Goal: Task Accomplishment & Management: Manage account settings

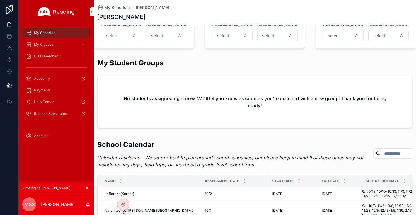
scroll to position [437, 0]
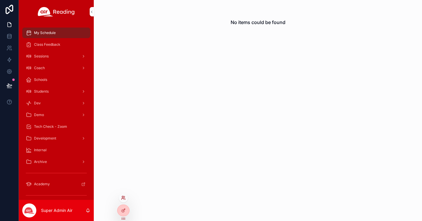
click at [124, 197] on icon at bounding box center [123, 197] width 5 height 5
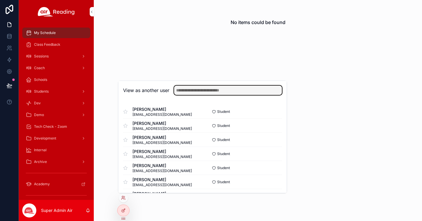
click at [187, 86] on input "text" at bounding box center [228, 90] width 108 height 9
type input "*****"
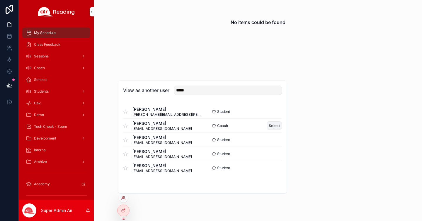
click at [268, 127] on button "Select" at bounding box center [273, 125] width 15 height 8
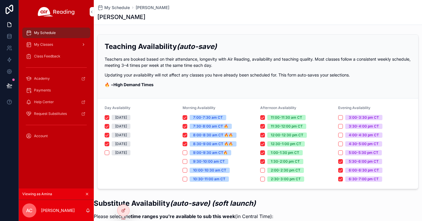
click at [42, 44] on span "My Classes" at bounding box center [43, 44] width 19 height 5
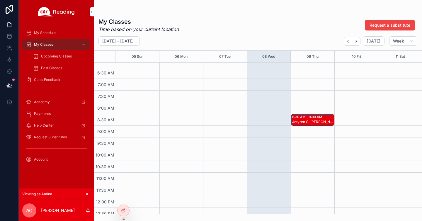
scroll to position [148, 0]
click at [314, 118] on div "8:30 AM – 9:00 AM" at bounding box center [307, 116] width 31 height 5
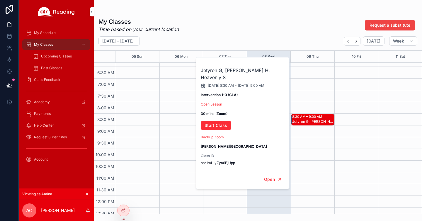
click at [259, 38] on div "[DATE] – [DATE] [DATE] Week" at bounding box center [258, 40] width 328 height 9
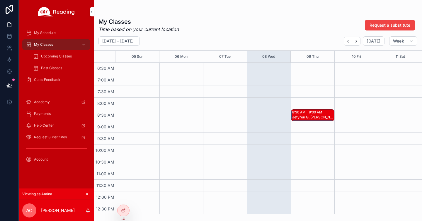
scroll to position [153, 0]
click at [310, 111] on div "8:30 AM – 9:00 AM" at bounding box center [307, 111] width 31 height 5
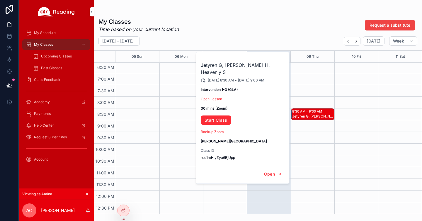
click at [217, 139] on strong "[PERSON_NAME][GEOGRAPHIC_DATA]" at bounding box center [234, 141] width 66 height 4
copy strong "[PERSON_NAME]"
click at [225, 77] on div "Jetyren G, Jermarcus H, Heavenly S [DATE] 8:30 AM - [DATE] 9:00 AM Intervention…" at bounding box center [243, 108] width 94 height 112
click at [201, 65] on h2 "Jetyren G, [PERSON_NAME] H, Heavenly S" at bounding box center [243, 68] width 84 height 14
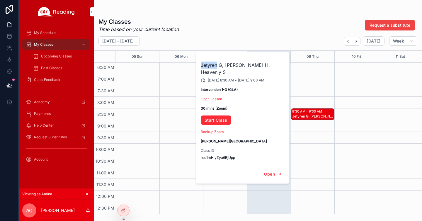
click at [201, 65] on h2 "Jetyren G, [PERSON_NAME] H, Heavenly S" at bounding box center [243, 68] width 84 height 14
copy h2 "Jetyren"
click at [233, 67] on h2 "Jetyren G, [PERSON_NAME] H, Heavenly S" at bounding box center [243, 68] width 84 height 14
copy h2 "Jermarcus"
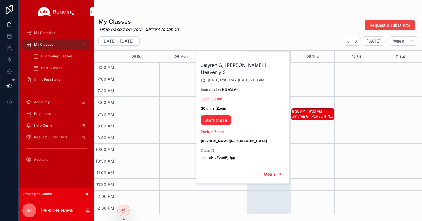
click at [264, 64] on h2 "Jetyren G, [PERSON_NAME] H, Heavenly S" at bounding box center [243, 68] width 84 height 14
copy h2 "Heavenly"
click at [218, 139] on strong "[PERSON_NAME][GEOGRAPHIC_DATA]" at bounding box center [234, 141] width 66 height 4
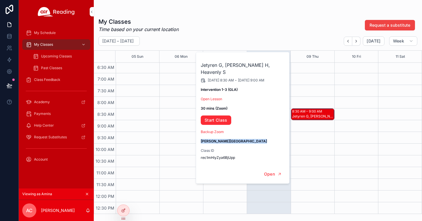
click at [218, 139] on strong "[PERSON_NAME][GEOGRAPHIC_DATA]" at bounding box center [234, 141] width 66 height 4
click at [280, 37] on div "[DATE] – [DATE] [DATE] Week" at bounding box center [258, 40] width 328 height 9
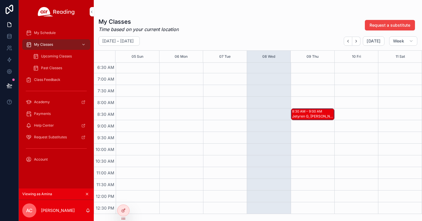
click at [304, 114] on div "Jetyren G, [PERSON_NAME] H, Heavenly S" at bounding box center [313, 116] width 42 height 5
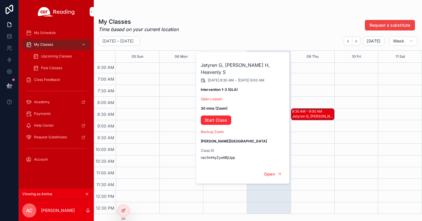
drag, startPoint x: 218, startPoint y: 34, endPoint x: 129, endPoint y: 64, distance: 93.0
click at [218, 34] on div "My Classes Time based on your current location Request a substitute [DATE] – [D…" at bounding box center [258, 114] width 328 height 200
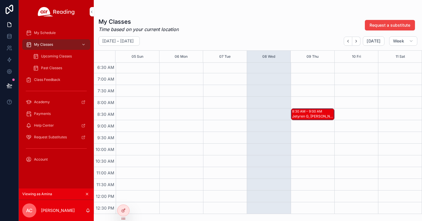
click at [64, 58] on span "Upcoming Classes" at bounding box center [56, 56] width 31 height 5
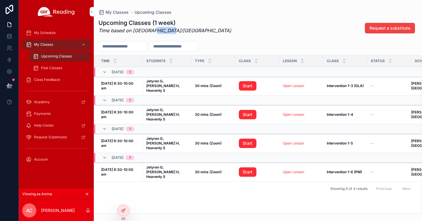
drag, startPoint x: 153, startPoint y: 28, endPoint x: 173, endPoint y: 30, distance: 20.0
click at [176, 29] on div "Upcoming Classes (1 week) Time based on America/Detroit Request a substitute" at bounding box center [257, 28] width 319 height 19
click at [173, 30] on p "Time based on [GEOGRAPHIC_DATA]/[GEOGRAPHIC_DATA]" at bounding box center [164, 30] width 133 height 7
drag, startPoint x: 172, startPoint y: 31, endPoint x: 141, endPoint y: 30, distance: 31.0
click at [141, 30] on p "Time based on [GEOGRAPHIC_DATA]/[GEOGRAPHIC_DATA]" at bounding box center [164, 30] width 133 height 7
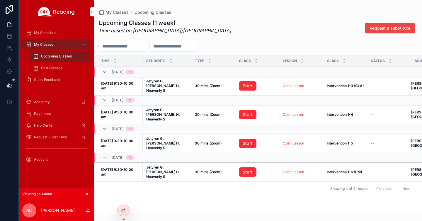
click at [140, 30] on em "Time based on [GEOGRAPHIC_DATA]/[GEOGRAPHIC_DATA]" at bounding box center [164, 31] width 133 height 6
click at [131, 31] on em "Time based on [GEOGRAPHIC_DATA]/[GEOGRAPHIC_DATA]" at bounding box center [164, 31] width 133 height 6
drag, startPoint x: 99, startPoint y: 30, endPoint x: 178, endPoint y: 31, distance: 79.4
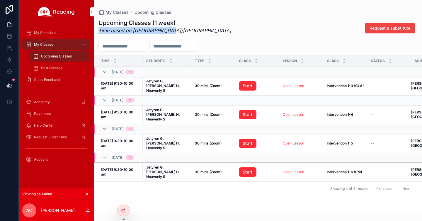
click at [178, 31] on div "Upcoming Classes (1 week) Time based on America/Detroit Request a substitute" at bounding box center [257, 28] width 319 height 19
drag, startPoint x: 179, startPoint y: 30, endPoint x: 96, endPoint y: 30, distance: 82.6
click at [96, 30] on div "Upcoming Classes (1 week) Time based on America/Detroit Request a substitute" at bounding box center [258, 28] width 328 height 19
click at [60, 45] on div "My Classes" at bounding box center [56, 44] width 61 height 9
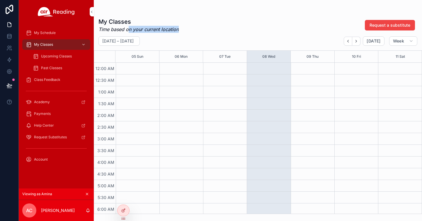
drag, startPoint x: 128, startPoint y: 29, endPoint x: 213, endPoint y: 30, distance: 84.6
click at [213, 30] on div "My Classes Time based on your current location Request a substitute" at bounding box center [257, 25] width 319 height 15
click at [66, 54] on span "Upcoming Classes" at bounding box center [56, 56] width 31 height 5
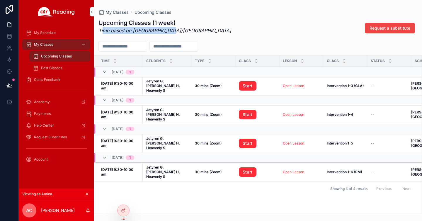
drag, startPoint x: 105, startPoint y: 30, endPoint x: 187, endPoint y: 32, distance: 82.3
click at [187, 32] on div "Upcoming Classes (1 week) Time based on America/Detroit Request a substitute" at bounding box center [257, 28] width 319 height 19
click at [51, 32] on span "My Schedule" at bounding box center [45, 32] width 22 height 5
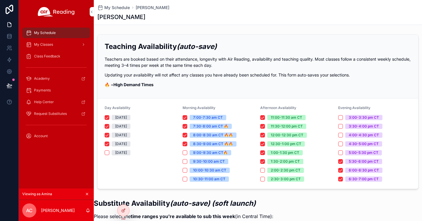
click at [43, 133] on div "Account" at bounding box center [56, 135] width 61 height 9
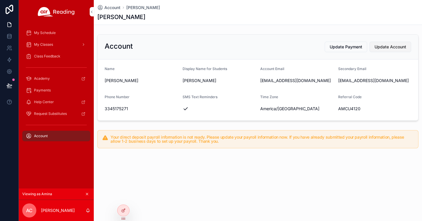
click at [397, 46] on span "Update Account" at bounding box center [390, 47] width 32 height 6
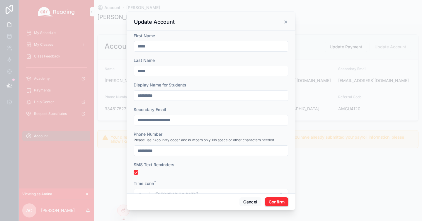
scroll to position [17, 0]
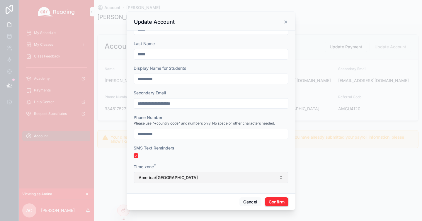
click at [194, 176] on button "America/[GEOGRAPHIC_DATA]" at bounding box center [211, 177] width 155 height 11
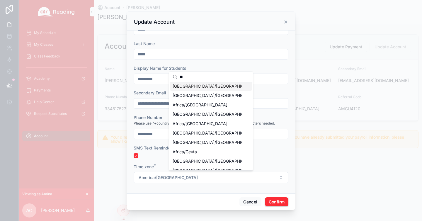
scroll to position [0, 0]
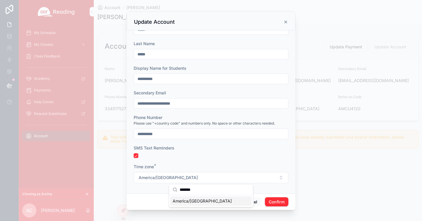
type input "*******"
click at [203, 201] on span "America/[GEOGRAPHIC_DATA]" at bounding box center [201, 201] width 59 height 6
click at [268, 204] on button "Confirm" at bounding box center [276, 201] width 23 height 9
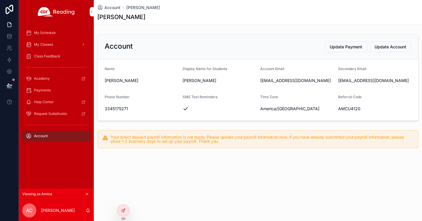
click at [320, 170] on div "Account [PERSON_NAME] [PERSON_NAME] Account Update Payment Update Account Name …" at bounding box center [258, 94] width 328 height 188
drag, startPoint x: 57, startPoint y: 45, endPoint x: 61, endPoint y: 48, distance: 4.6
click at [57, 45] on div "My Classes" at bounding box center [56, 44] width 61 height 9
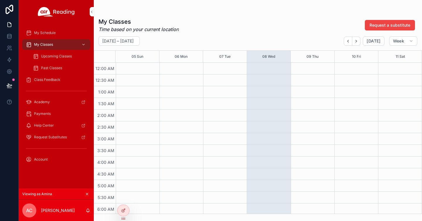
click at [56, 57] on span "Upcoming Classes" at bounding box center [56, 56] width 31 height 5
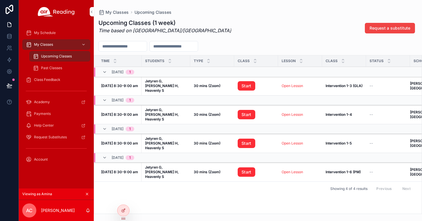
click at [271, 21] on div "Upcoming Classes (1 week) Time based on America/[GEOGRAPHIC_DATA] Request a sub…" at bounding box center [257, 28] width 319 height 19
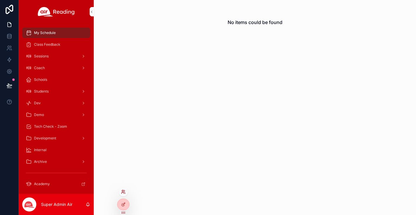
click at [124, 192] on icon at bounding box center [123, 191] width 5 height 5
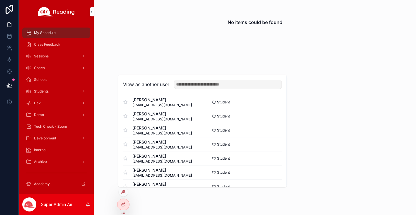
scroll to position [175, 0]
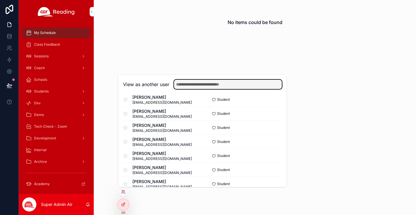
click at [186, 86] on input "text" at bounding box center [228, 84] width 108 height 9
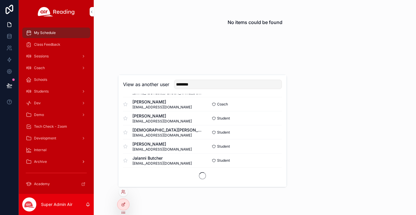
scroll to position [355, 0]
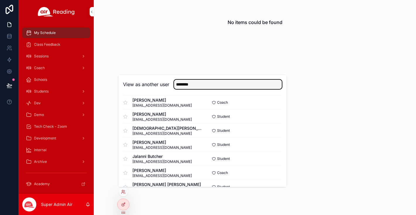
click at [197, 83] on input "********" at bounding box center [228, 84] width 108 height 9
click at [197, 84] on input "********" at bounding box center [228, 84] width 108 height 9
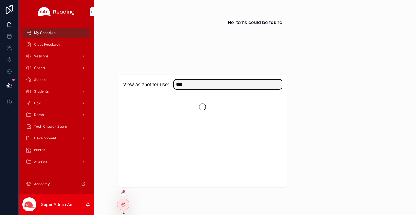
scroll to position [0, 0]
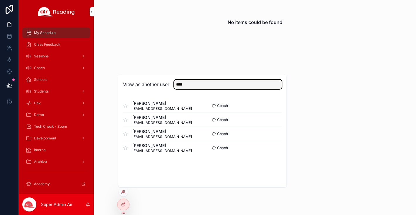
type input "****"
